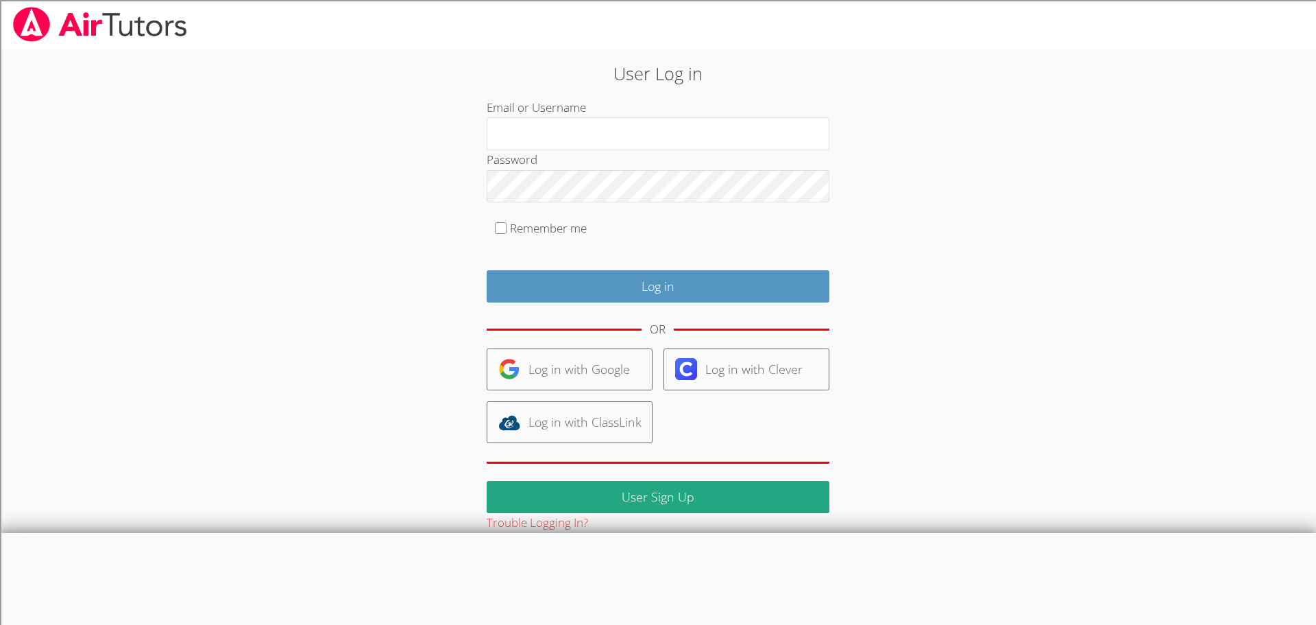
click at [581, 343] on div "OR" at bounding box center [658, 330] width 343 height 38
click at [584, 358] on link "Log in with Google" at bounding box center [570, 369] width 166 height 42
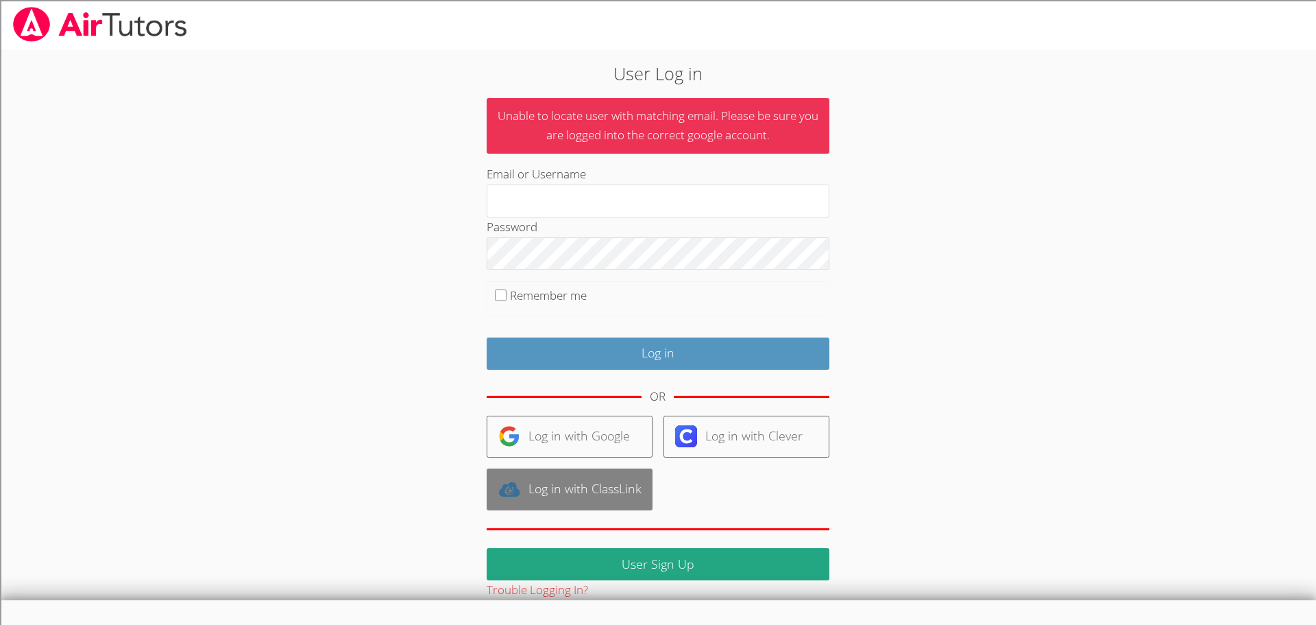
click at [631, 487] on link "Log in with ClassLink" at bounding box center [570, 489] width 166 height 42
